Goal: Book appointment/travel/reservation

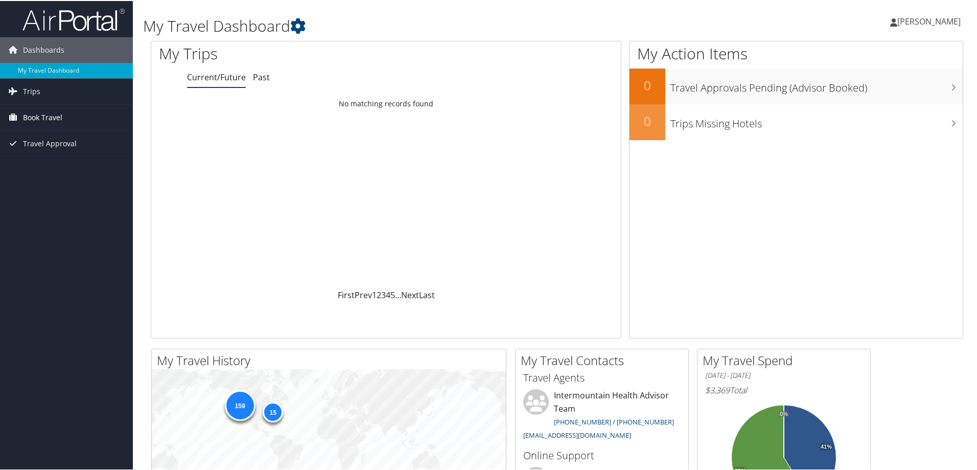
click at [43, 110] on span "Book Travel" at bounding box center [42, 117] width 39 height 26
click at [59, 165] on link "Book/Manage Online Trips" at bounding box center [66, 167] width 133 height 15
